Goal: Transaction & Acquisition: Book appointment/travel/reservation

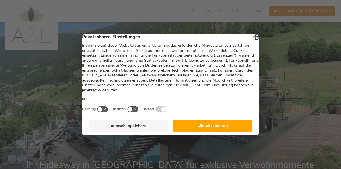
click at [138, 130] on button "Auswahl speichern" at bounding box center [128, 125] width 79 height 11
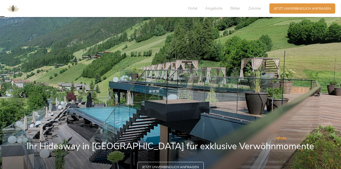
scroll to position [19, 0]
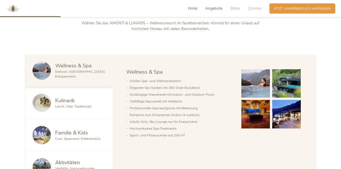
click at [212, 9] on span "Angebote" at bounding box center [213, 8] width 17 height 5
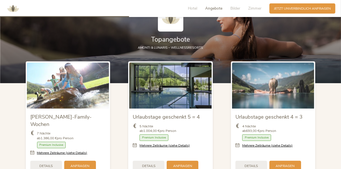
scroll to position [539, 0]
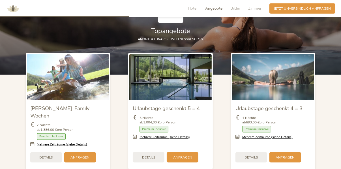
click at [172, 137] on link "Mehrere Zeiträume (siehe Details)" at bounding box center [164, 137] width 50 height 5
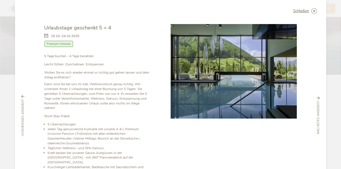
scroll to position [0, 0]
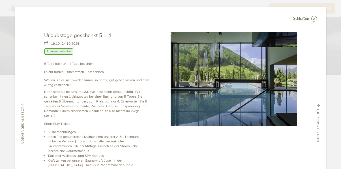
click at [61, 49] on span "Premium Inclusive" at bounding box center [58, 51] width 29 height 7
click at [60, 52] on span "Premium Inclusive" at bounding box center [58, 51] width 29 height 7
click at [62, 53] on span "Premium Inclusive" at bounding box center [58, 51] width 29 height 7
click at [64, 52] on span "Premium Inclusive" at bounding box center [58, 51] width 29 height 7
click at [0, 0] on icon at bounding box center [0, 0] width 0 height 0
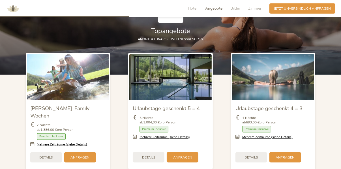
click at [173, 137] on link "Mehrere Zeiträume (siehe Details)" at bounding box center [164, 137] width 50 height 5
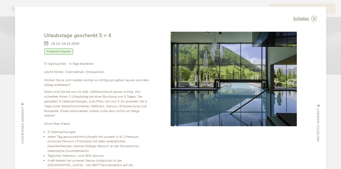
click at [70, 44] on span "19.10.-24.10.2025" at bounding box center [65, 43] width 28 height 5
click at [44, 43] on icon at bounding box center [47, 43] width 7 height 5
click at [316, 118] on span "nächstes Angebot" at bounding box center [318, 125] width 5 height 33
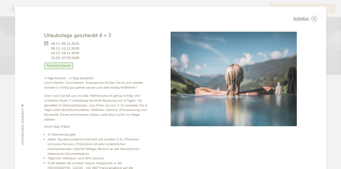
click at [19, 104] on div "vorheriges Angebot" at bounding box center [22, 124] width 11 height 41
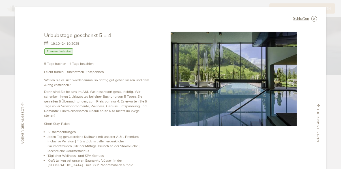
click at [0, 0] on icon at bounding box center [0, 0] width 0 height 0
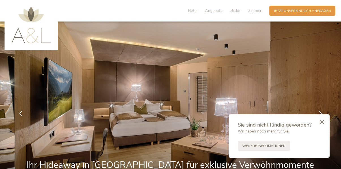
click at [318, 123] on div at bounding box center [321, 122] width 15 height 16
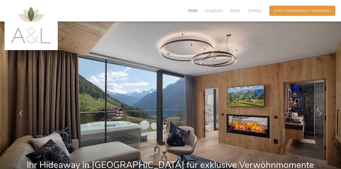
click at [195, 11] on span "Hotel" at bounding box center [192, 10] width 9 height 5
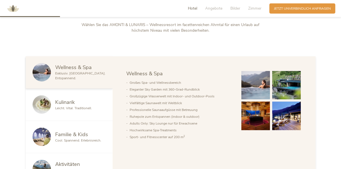
scroll to position [251, 0]
click at [88, 102] on div "Kulinarik" at bounding box center [80, 101] width 50 height 7
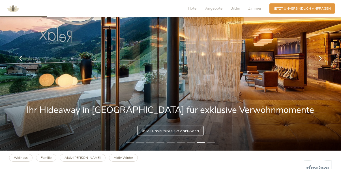
scroll to position [0, 0]
